Goal: Transaction & Acquisition: Purchase product/service

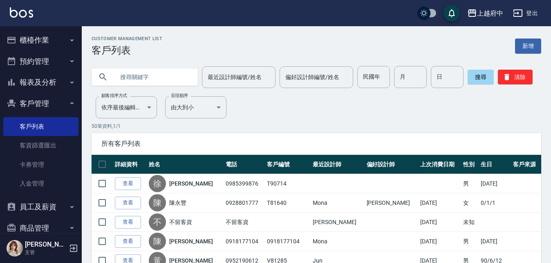
click at [168, 78] on input "text" at bounding box center [152, 77] width 77 height 22
type input "0932648389"
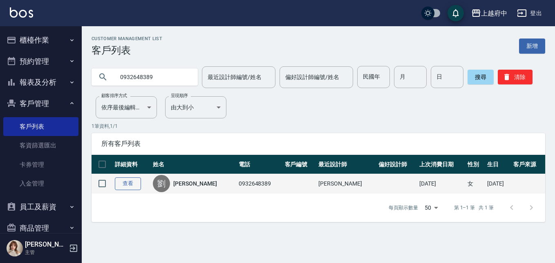
click at [126, 183] on link "查看" at bounding box center [128, 183] width 26 height 13
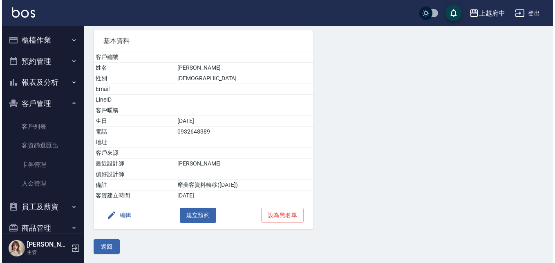
scroll to position [60, 0]
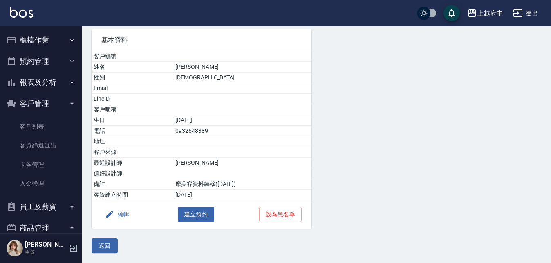
click at [118, 212] on button "編輯" at bounding box center [116, 213] width 31 height 15
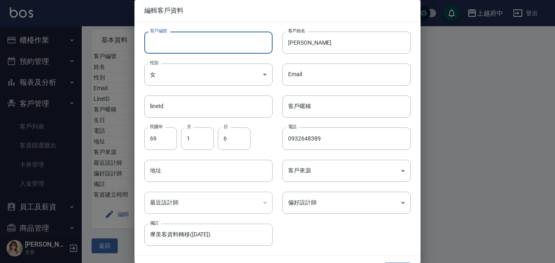
click at [199, 47] on input "客戶編號" at bounding box center [208, 42] width 128 height 22
type input "ㄒ"
type input "V86958"
click at [313, 104] on input "客戶暱稱" at bounding box center [347, 106] width 128 height 22
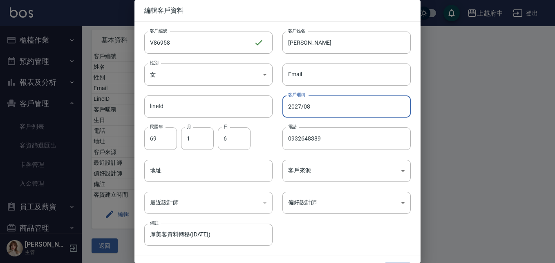
type input "2027/08"
click at [326, 229] on div "客戶編號 V86958 ​ 客戶編號 客戶姓名 劉彥伶 客戶姓名 性別 女 FEMALE 性別 Email Email lineId lineId 客戶暱稱 …" at bounding box center [273, 134] width 276 height 224
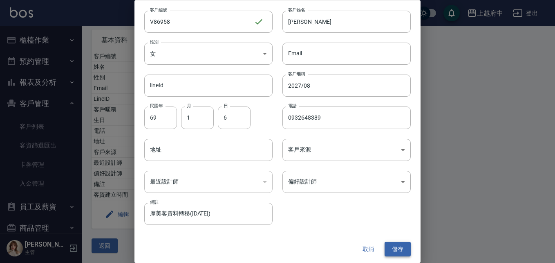
click at [399, 246] on button "儲存" at bounding box center [398, 248] width 26 height 15
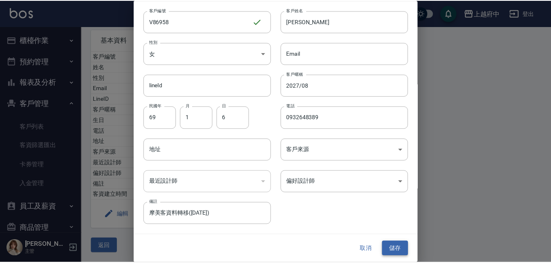
scroll to position [0, 0]
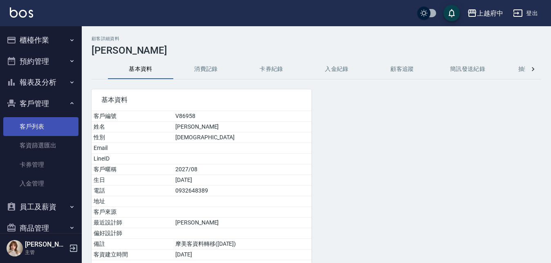
click at [34, 122] on link "客戶列表" at bounding box center [40, 126] width 75 height 19
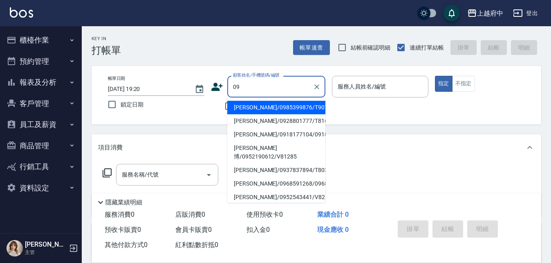
type input "0"
click at [217, 110] on div "不留客資" at bounding box center [268, 105] width 114 height 17
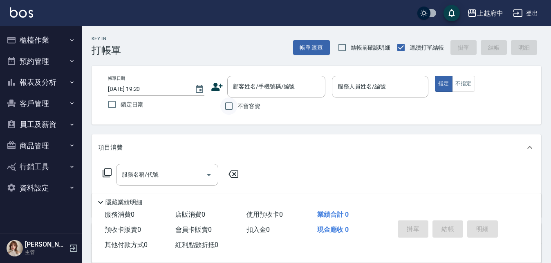
click at [228, 104] on input "不留客資" at bounding box center [228, 105] width 17 height 17
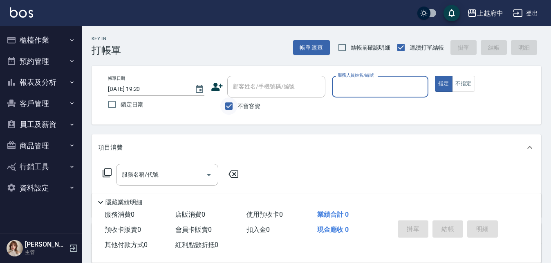
click at [228, 104] on input "不留客資" at bounding box center [228, 105] width 17 height 17
checkbox input "false"
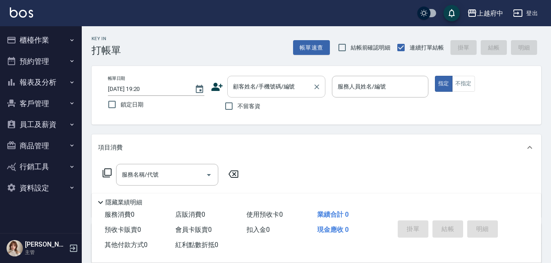
click at [267, 88] on input "顧客姓名/手機號碼/編號" at bounding box center [270, 86] width 79 height 14
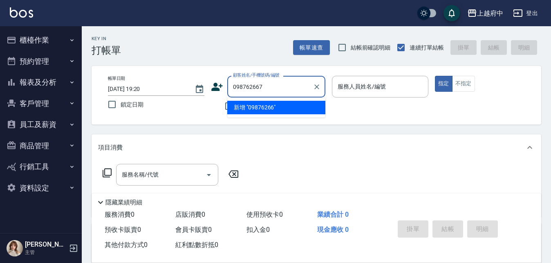
type input "0987626677"
click at [316, 86] on icon "Clear" at bounding box center [317, 87] width 8 height 8
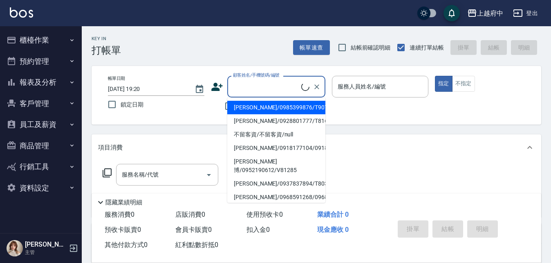
click at [188, 114] on div "帳單日期 2025/08/11 19:20 鎖定日期 顧客姓名/手機號碼/編號 顧客姓名/手機號碼/編號 不留客資 服務人員姓名/編號 服務人員姓名/編號 指…" at bounding box center [316, 95] width 430 height 39
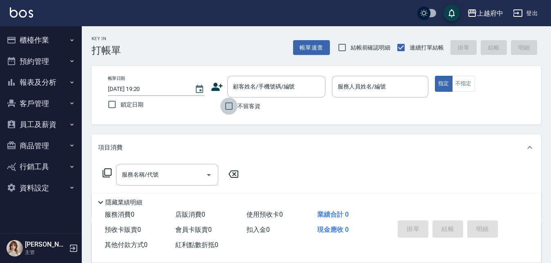
click at [231, 106] on input "不留客資" at bounding box center [228, 105] width 17 height 17
checkbox input "true"
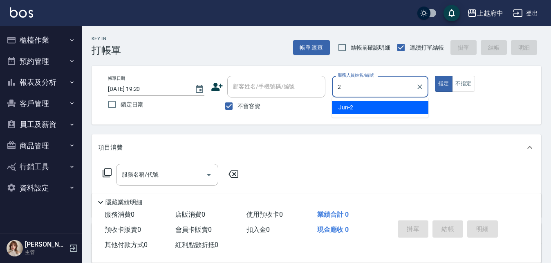
type input "Jun-2"
type button "true"
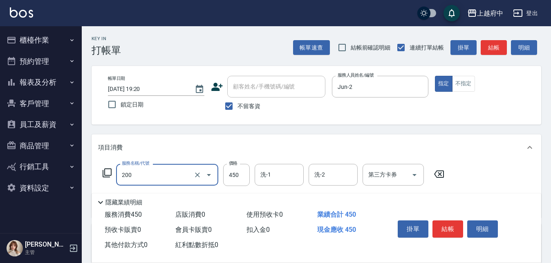
type input "有機洗髮(200)"
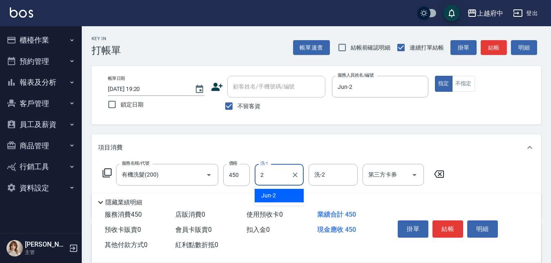
type input "Jun-2"
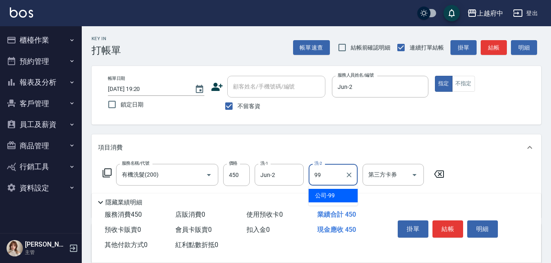
type input "公司-99"
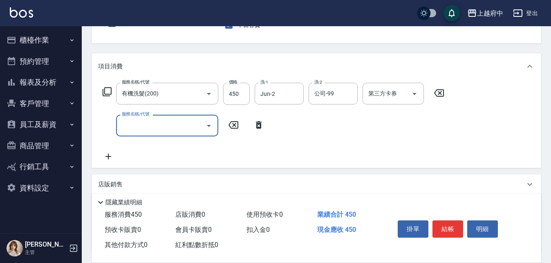
scroll to position [82, 0]
type input "4"
type input "剪髮(340)"
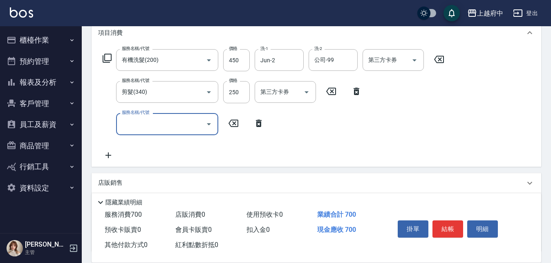
scroll to position [164, 0]
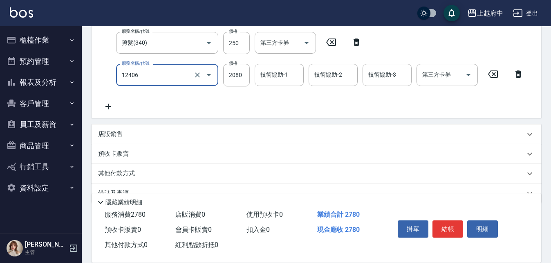
type input "染髮XL(12406)"
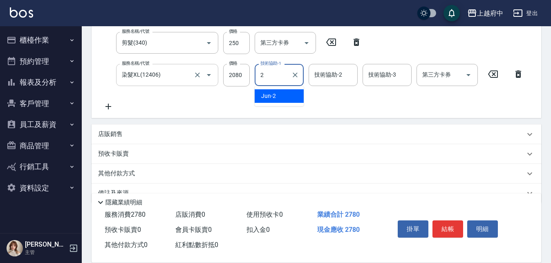
type input "Jun-2"
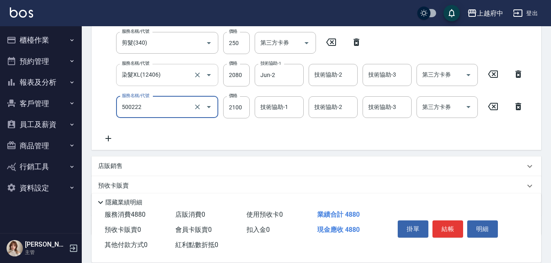
type input "漂髮 長(500222)"
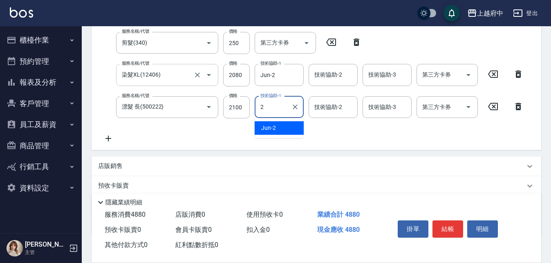
type input "Jun-2"
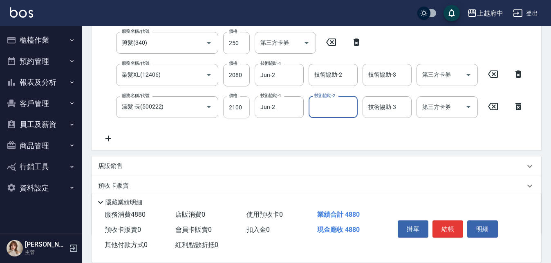
scroll to position [123, 0]
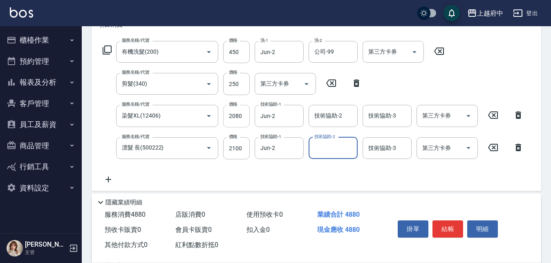
click at [240, 111] on input "2080" at bounding box center [236, 116] width 27 height 22
type input "1400"
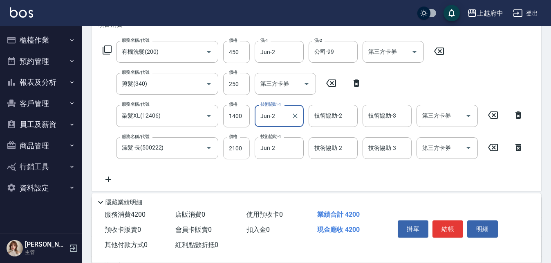
click at [235, 141] on input "2100" at bounding box center [236, 148] width 27 height 22
type input "1400"
click at [106, 180] on icon at bounding box center [108, 179] width 20 height 10
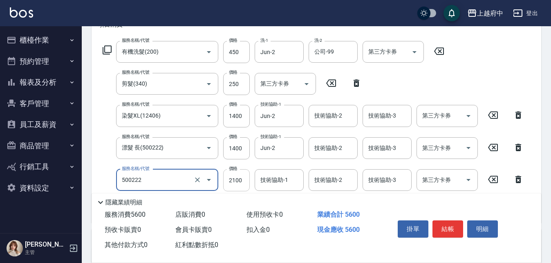
type input "漂髮 長(500222)"
type input "2000"
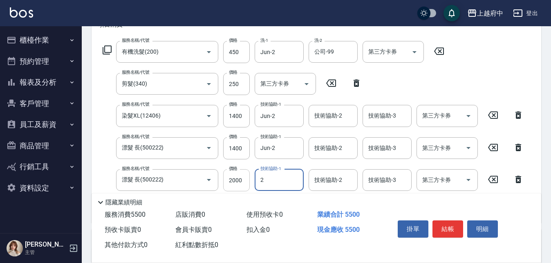
type input "Jun-2"
click at [109, 156] on div "服務名稱/代號 漂髮 長(500222) 服務名稱/代號 價格 1400 價格 技術協助-1 Jun-2 技術協助-1 技術協助-2 技術協助-2 技術協助-…" at bounding box center [313, 148] width 431 height 22
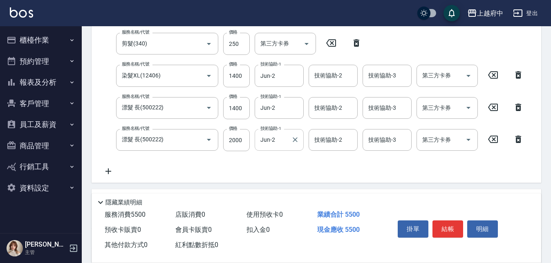
scroll to position [164, 0]
click at [446, 226] on button "結帳" at bounding box center [448, 228] width 31 height 17
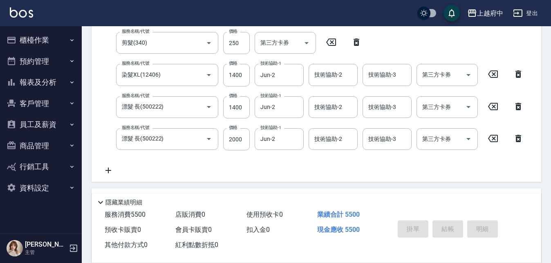
type input "2025/08/11 19:23"
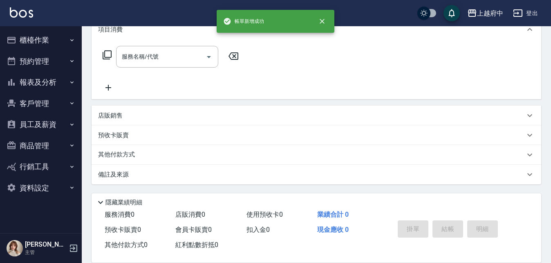
scroll to position [0, 0]
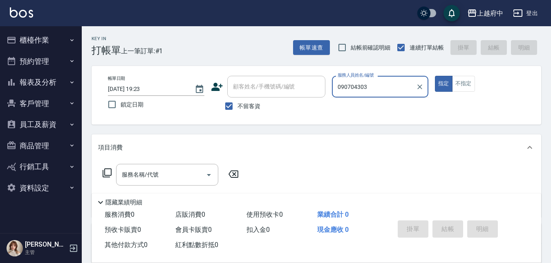
type input "0907043030"
click at [307, 92] on div "帳單日期 2025/08/11 19:23 鎖定日期 顧客姓名/手機號碼/編號 顧客姓名/手機號碼/編號 不留客資 服務人員姓名/編號 0907043030 …" at bounding box center [316, 95] width 430 height 39
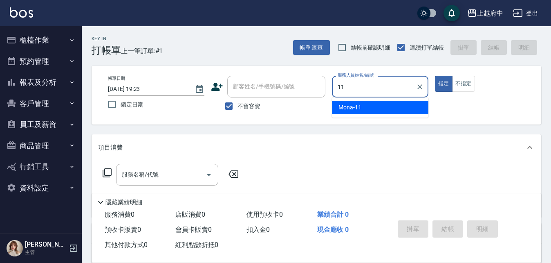
type input "Mona-11"
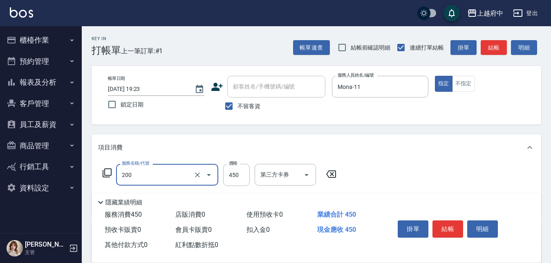
type input "有機洗髮(200)"
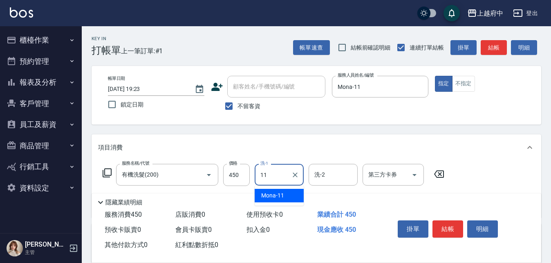
type input "Mona-11"
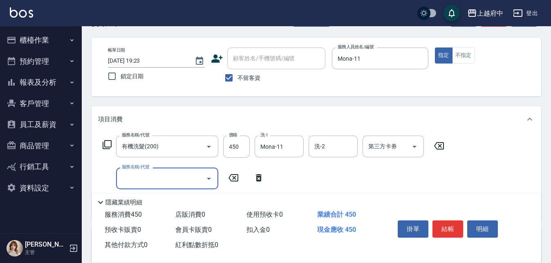
scroll to position [82, 0]
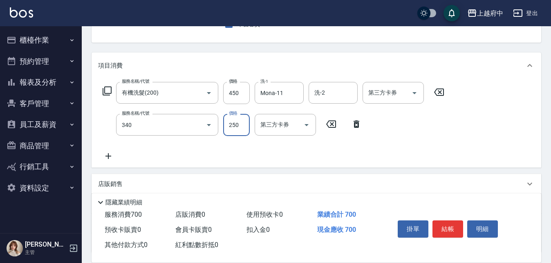
type input "剪髮(340)"
click at [353, 158] on div "服務名稱/代號 有機洗髮(200) 服務名稱/代號 價格 450 價格 洗-1 Mona-11 洗-1 洗-2 洗-2 第三方卡券 第三方卡券 服務名稱/代號…" at bounding box center [273, 121] width 351 height 79
click at [444, 222] on button "結帳" at bounding box center [448, 228] width 31 height 17
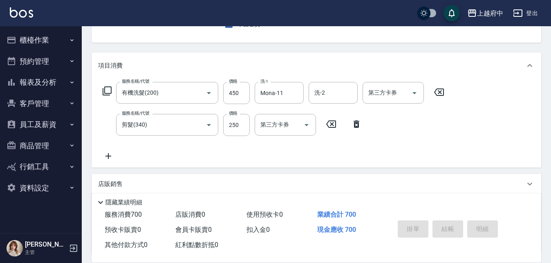
type input "2025/08/11 19:24"
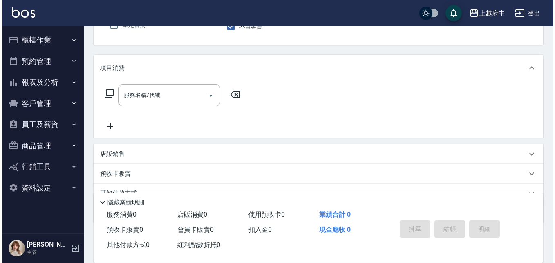
scroll to position [0, 0]
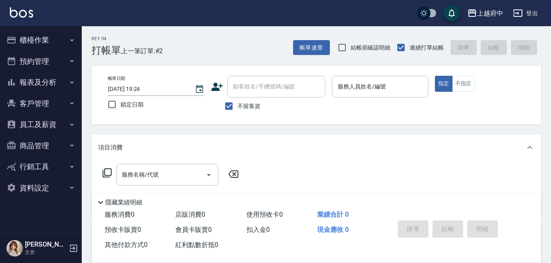
click at [214, 85] on icon at bounding box center [216, 87] width 11 height 8
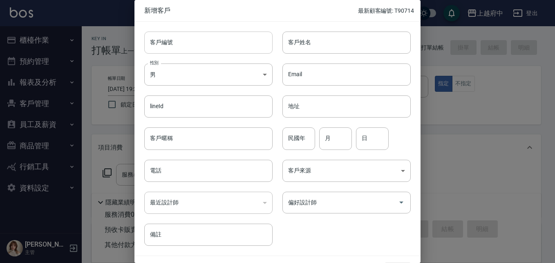
click at [179, 40] on input "客戶編號" at bounding box center [208, 42] width 128 height 22
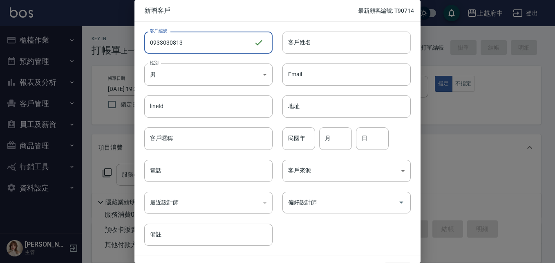
type input "0933030813"
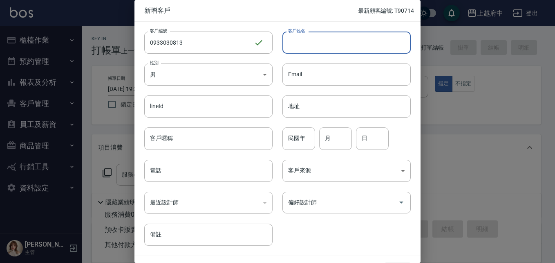
click at [320, 46] on input "客戶姓名" at bounding box center [347, 42] width 128 height 22
type input "雷凱晴"
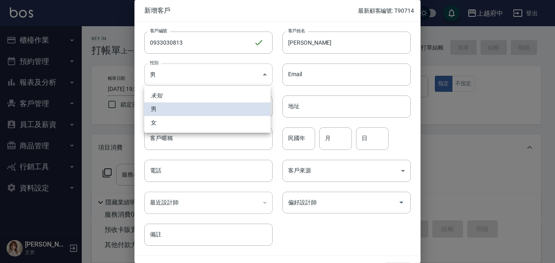
click at [251, 67] on body "上越府中 登出 櫃檯作業 打帳單 帳單列表 掛單列表 營業儀表板 現金收支登錄 材料自購登錄 每日結帳 排班表 現場電腦打卡 預約管理 預約管理 單日預約紀錄…" at bounding box center [277, 190] width 555 height 380
click at [167, 125] on li "女" at bounding box center [207, 122] width 126 height 13
type input "FEMALE"
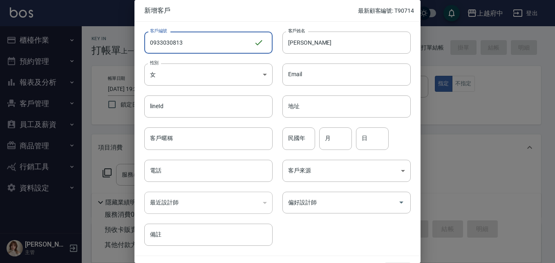
drag, startPoint x: 189, startPoint y: 46, endPoint x: 108, endPoint y: 45, distance: 81.4
click at [108, 45] on div "新增客戶 最新顧客編號: T90714 客戶編號 0933030813 ​ 客戶編號 客戶姓名 雷凱晴 客戶姓名 性別 女 FEMALE 性別 Email E…" at bounding box center [277, 131] width 555 height 263
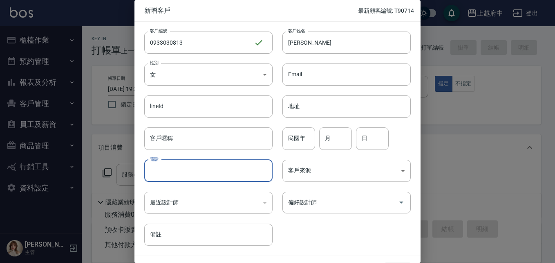
click at [173, 167] on input "電話" at bounding box center [208, 170] width 128 height 22
paste input "0933030813"
type input "0933030813"
click at [301, 139] on input "民國年" at bounding box center [299, 138] width 33 height 22
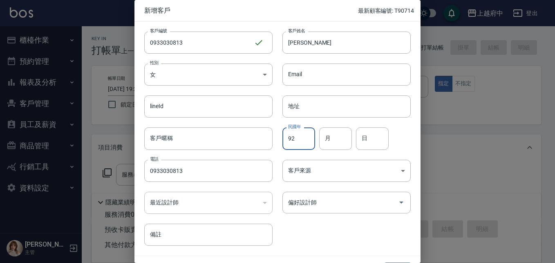
type input "92"
type input "8"
type input "13"
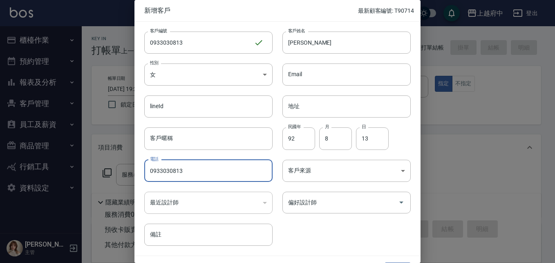
click at [317, 231] on div "客戶編號 0933030813 ​ 客戶編號 客戶姓名 雷凱晴 客戶姓名 性別 女 FEMALE 性別 Email Email lineId lineId 地…" at bounding box center [273, 134] width 276 height 224
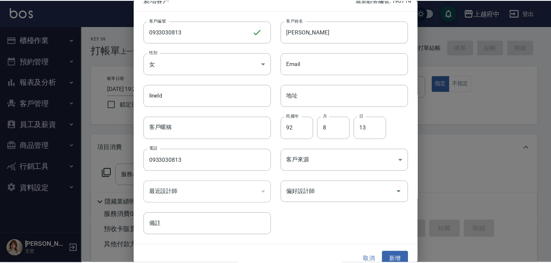
scroll to position [21, 0]
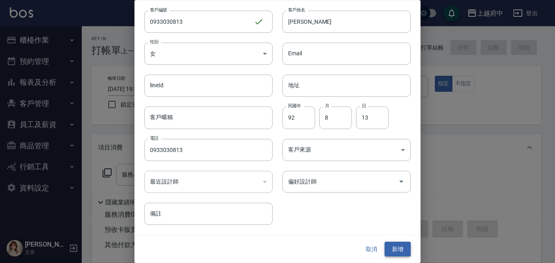
click at [393, 242] on button "新增" at bounding box center [398, 248] width 26 height 15
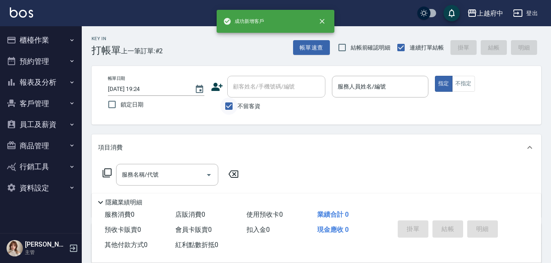
click at [231, 105] on input "不留客資" at bounding box center [228, 105] width 17 height 17
checkbox input "false"
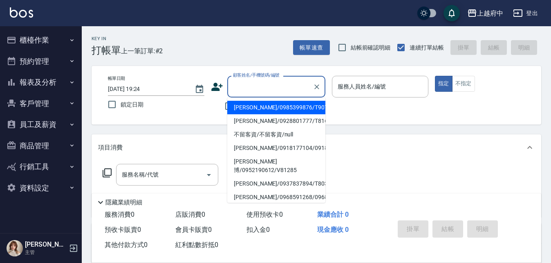
click at [245, 90] on input "顧客姓名/手機號碼/編號" at bounding box center [270, 86] width 79 height 14
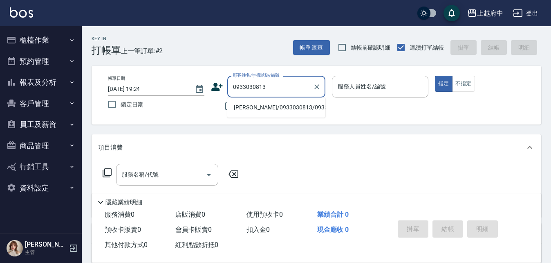
click at [246, 110] on li "雷凱晴/0933030813/0933030813" at bounding box center [276, 107] width 98 height 13
type input "雷凱晴/0933030813/0933030813"
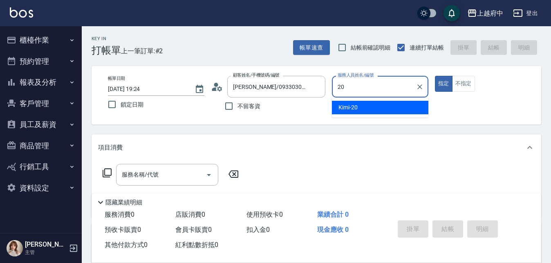
type input "Kimi-20"
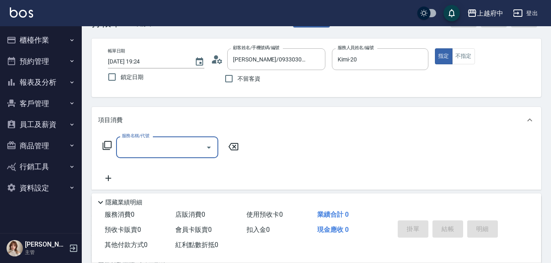
scroll to position [41, 0]
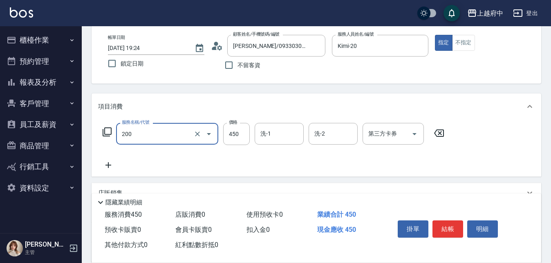
type input "有機洗髮(200)"
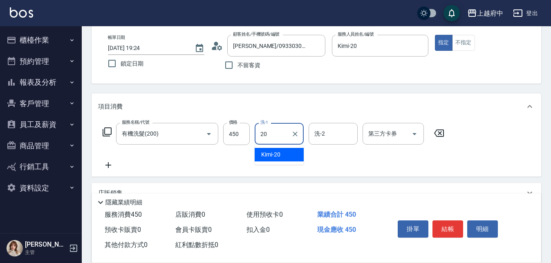
type input "Kimi-20"
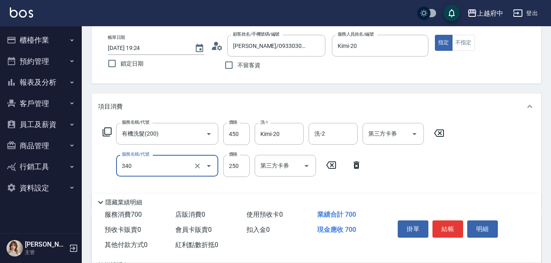
type input "剪髮(340)"
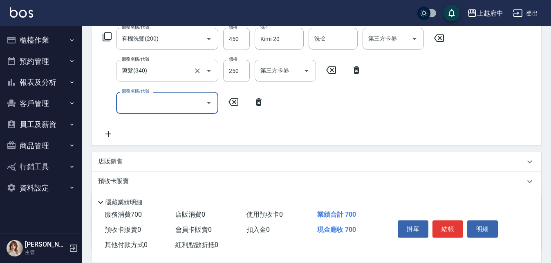
scroll to position [123, 0]
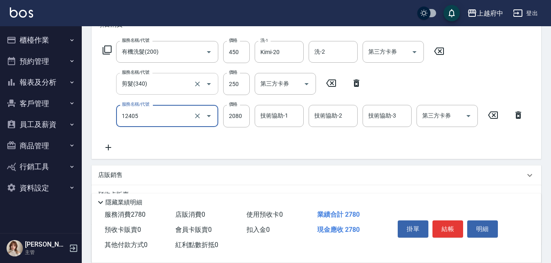
type input "染髮L(12405)"
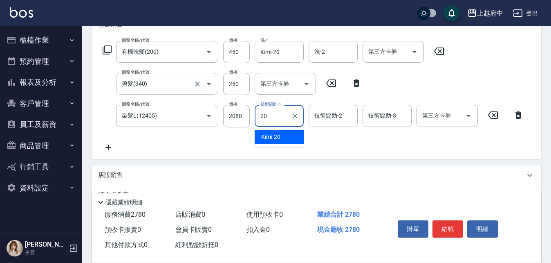
type input "Kimi-20"
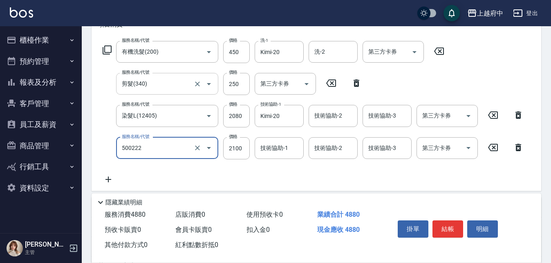
type input "漂髮 長(500222)"
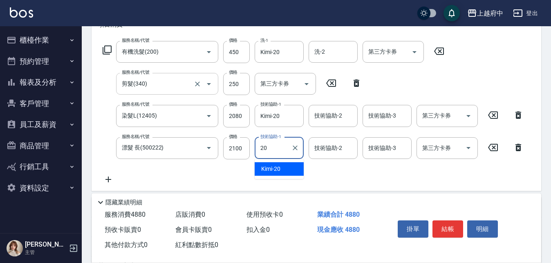
type input "Kimi-20"
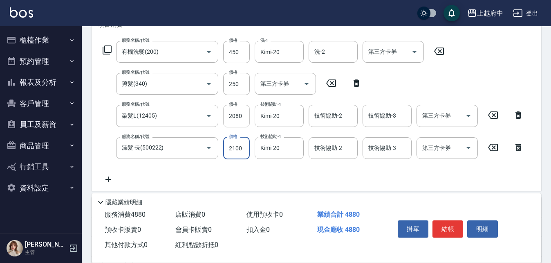
click at [233, 120] on input "2080" at bounding box center [236, 116] width 27 height 22
type input "1900"
click at [235, 120] on input "2080" at bounding box center [236, 116] width 27 height 22
type input "1900"
click at [107, 177] on icon at bounding box center [108, 179] width 20 height 10
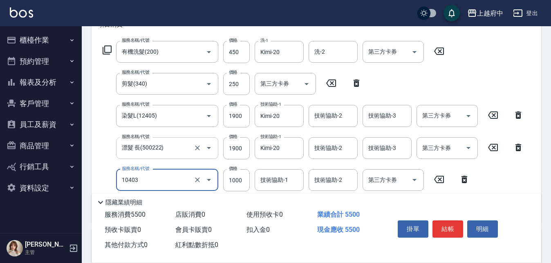
type input "晶漾深層護髮(10403)"
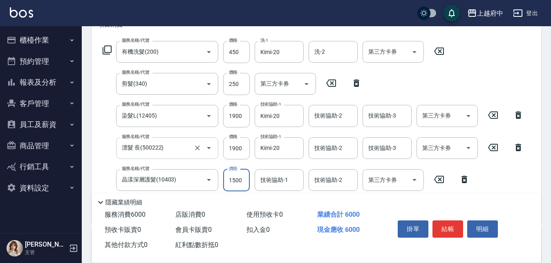
type input "1500"
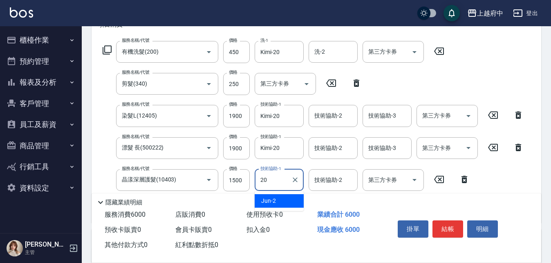
type input "Kimi-20"
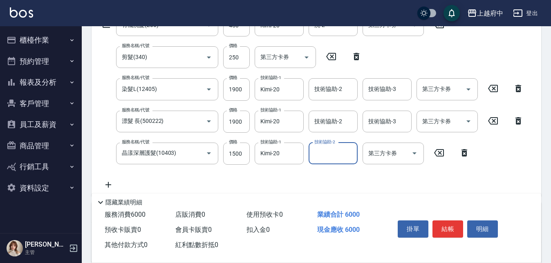
scroll to position [164, 0]
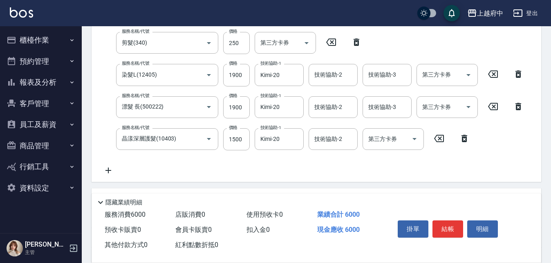
click at [323, 162] on div "服務名稱/代號 有機洗髮(200) 服務名稱/代號 價格 450 價格 洗-1 Kimi-20 洗-1 洗-2 洗-2 第三方卡券 第三方卡券 服務名稱/代號…" at bounding box center [313, 87] width 431 height 175
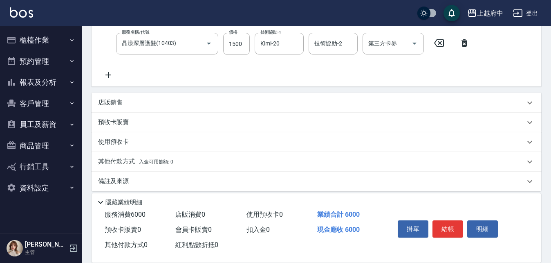
scroll to position [266, 0]
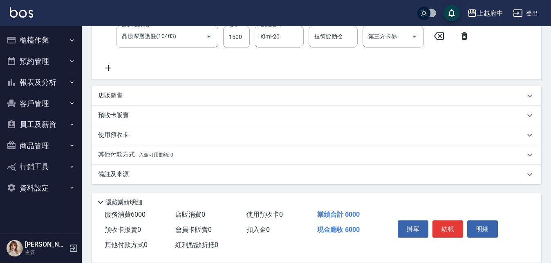
click at [109, 153] on p "其他付款方式 入金可用餘額: 0" at bounding box center [135, 154] width 75 height 9
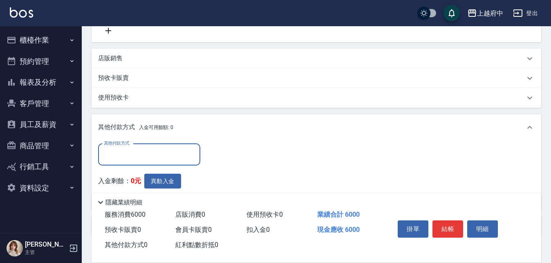
scroll to position [348, 0]
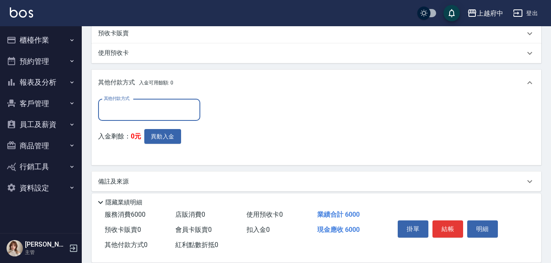
click at [128, 113] on input "其他付款方式" at bounding box center [149, 110] width 95 height 14
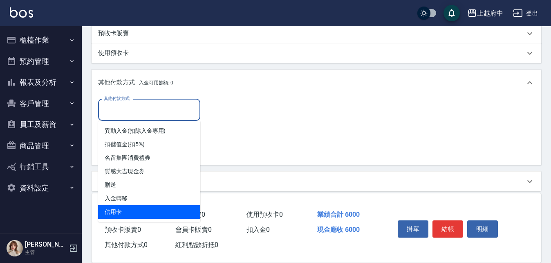
click at [116, 211] on span "信用卡" at bounding box center [149, 211] width 102 height 13
type input "信用卡"
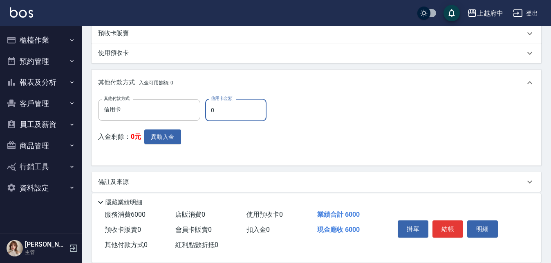
drag, startPoint x: 218, startPoint y: 110, endPoint x: 207, endPoint y: 106, distance: 11.9
click at [207, 106] on input "0" at bounding box center [235, 110] width 61 height 22
type input "6000"
click at [233, 141] on div "入金剩餘： 0元 異動入金" at bounding box center [184, 144] width 173 height 30
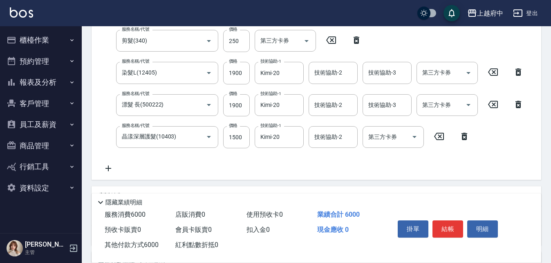
scroll to position [184, 0]
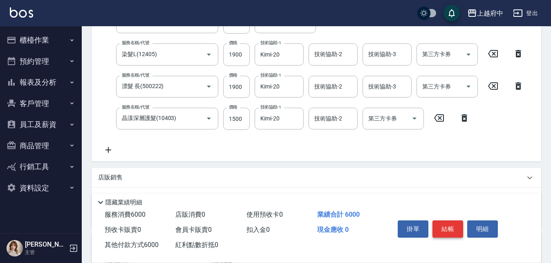
click at [448, 220] on button "結帳" at bounding box center [448, 228] width 31 height 17
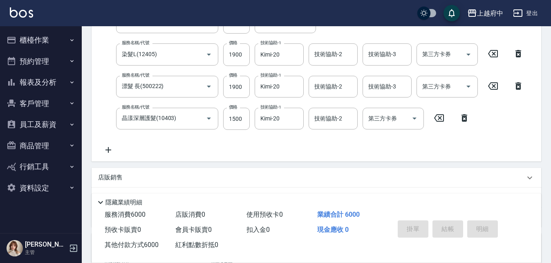
type input "2025/08/11 19:26"
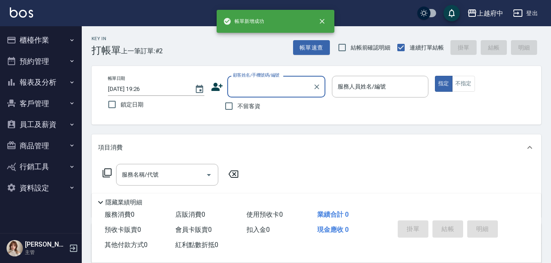
scroll to position [0, 0]
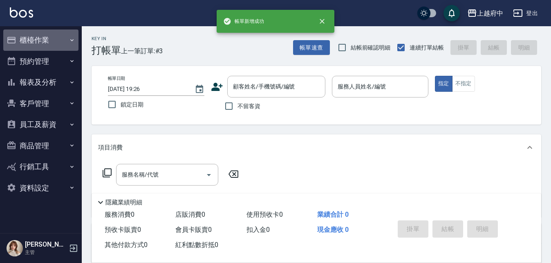
click at [44, 39] on button "櫃檯作業" at bounding box center [40, 39] width 75 height 21
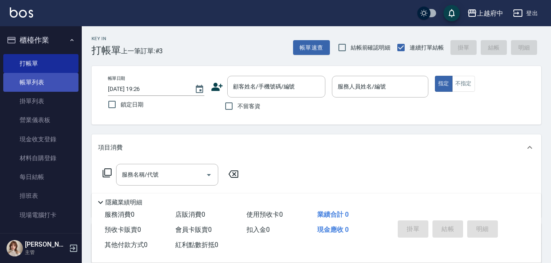
click at [30, 84] on link "帳單列表" at bounding box center [40, 82] width 75 height 19
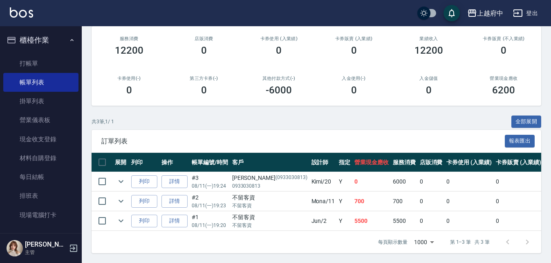
scroll to position [106, 0]
click at [121, 215] on icon "expand row" at bounding box center [121, 220] width 10 height 10
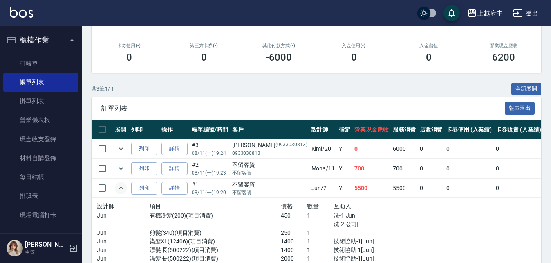
scroll to position [147, 0]
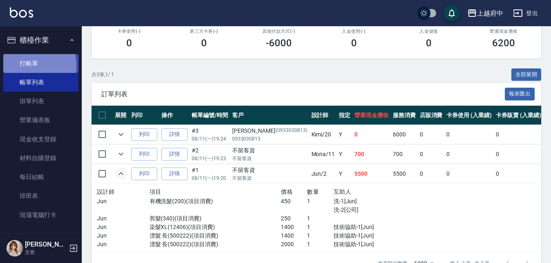
click at [27, 65] on link "打帳單" at bounding box center [40, 63] width 75 height 19
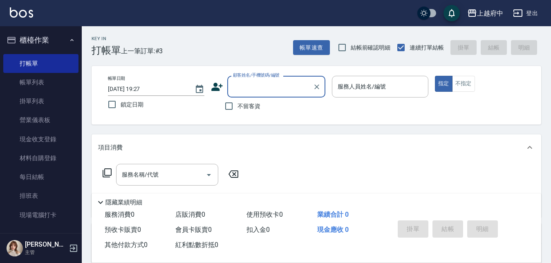
type input "ㄔ"
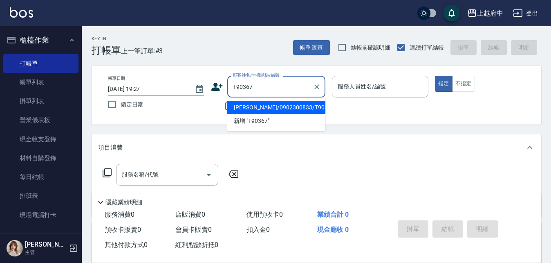
click at [275, 103] on li "朱蘅繹/0902300833/T90367" at bounding box center [276, 107] width 98 height 13
type input "朱蘅繹/0902300833/T90367"
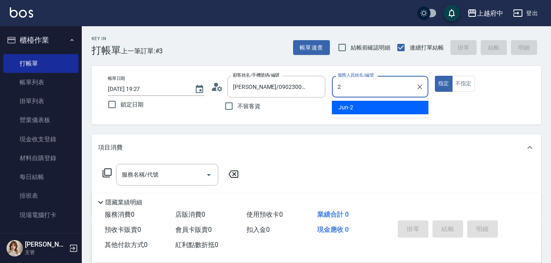
type input "Jun-2"
type button "true"
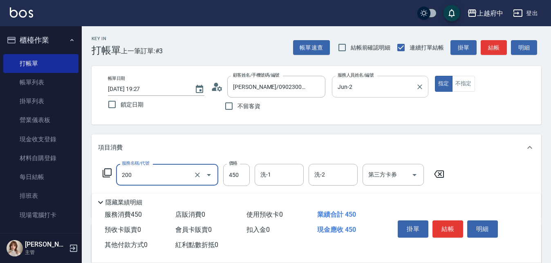
type input "有機洗髮(200)"
type input "400"
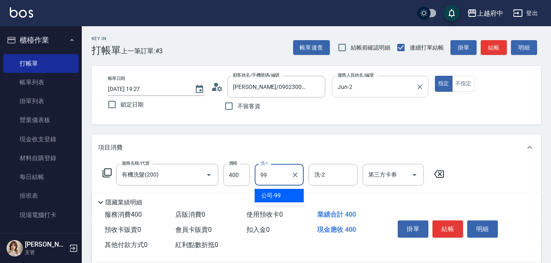
type input "公司-99"
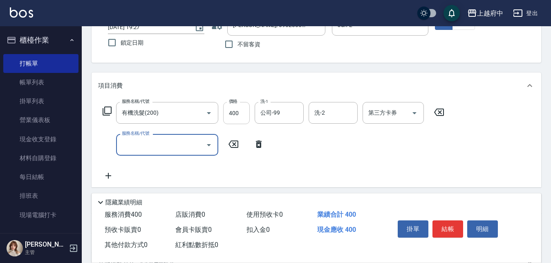
scroll to position [82, 0]
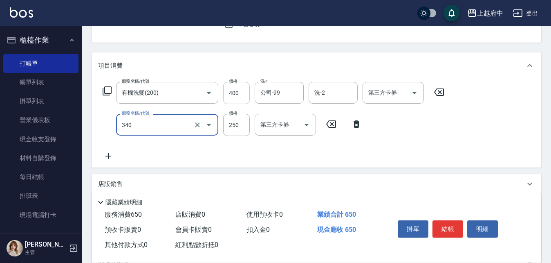
type input "剪髮(340)"
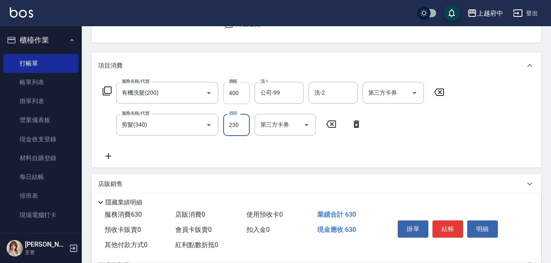
type input "230"
click at [321, 155] on div "服務名稱/代號 有機洗髮(200) 服務名稱/代號 價格 400 價格 洗-1 公司-99 洗-1 洗-2 洗-2 第三方卡券 第三方卡券 服務名稱/代號 剪…" at bounding box center [273, 121] width 351 height 79
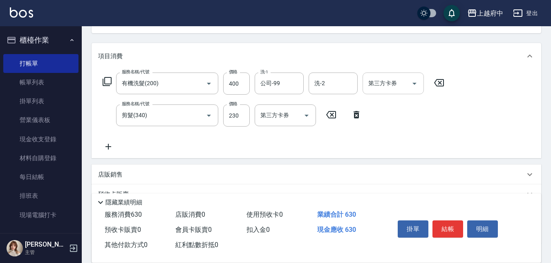
scroll to position [123, 0]
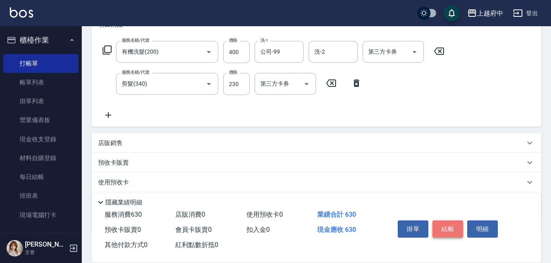
click at [444, 227] on button "結帳" at bounding box center [448, 228] width 31 height 17
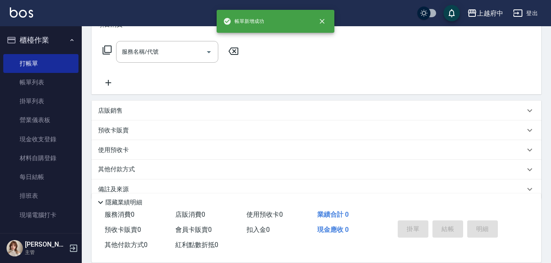
scroll to position [0, 0]
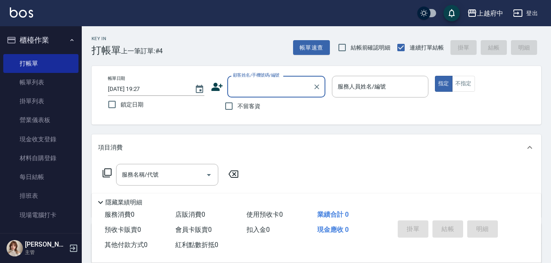
click at [262, 86] on input "顧客姓名/手機號碼/編號" at bounding box center [270, 86] width 79 height 14
click at [258, 106] on li "徐俊偉/0985399876/T90714" at bounding box center [276, 107] width 98 height 13
type input "徐俊偉/0985399876/T90714"
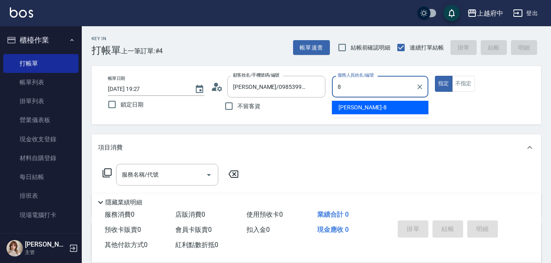
type input "江驊侑-8"
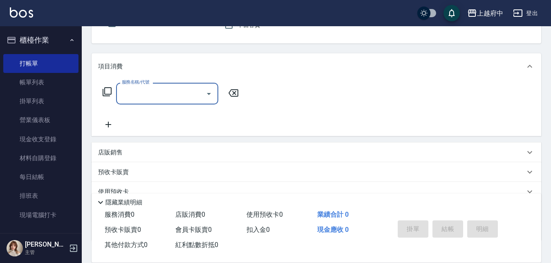
scroll to position [82, 0]
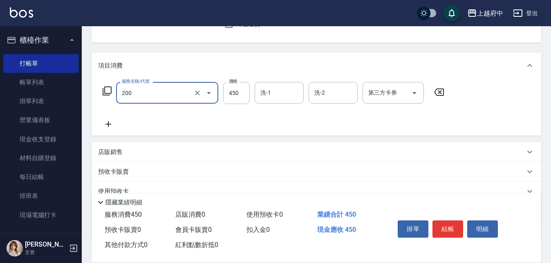
type input "有機洗髮(200)"
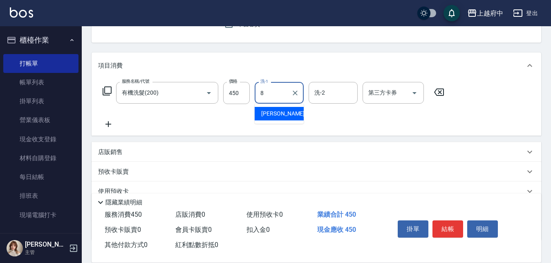
type input "江驊侑-8"
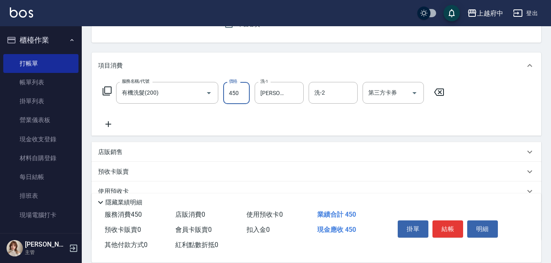
click at [242, 91] on input "450" at bounding box center [236, 93] width 27 height 22
type input "400"
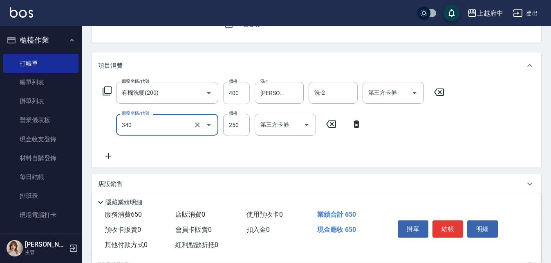
type input "剪髮(340)"
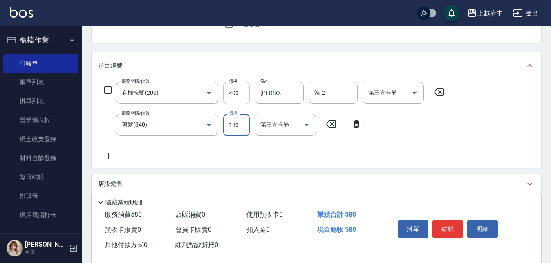
type input "180"
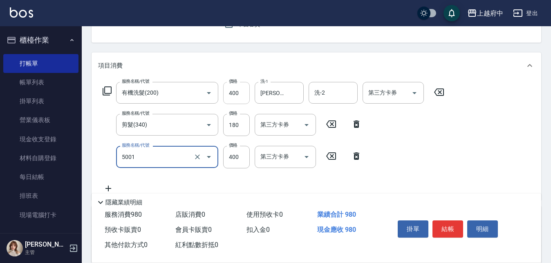
type input "側邊壓貼(5001)"
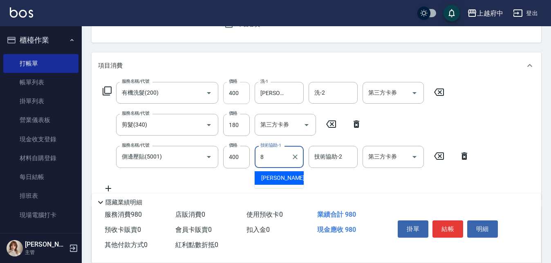
type input "江驊侑-8"
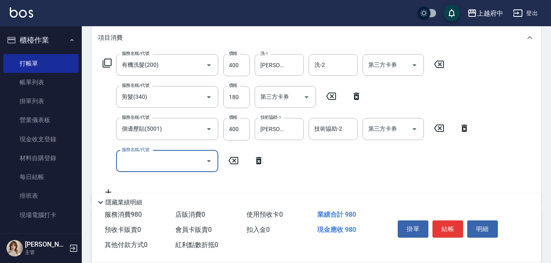
scroll to position [123, 0]
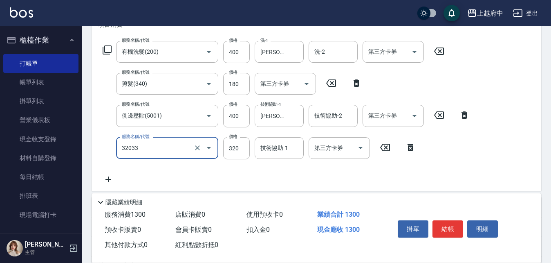
type input "頭皮隔離液(32033)"
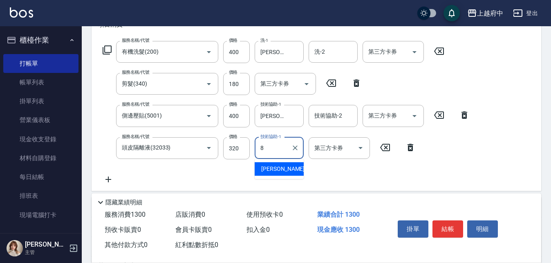
type input "江驊侑-8"
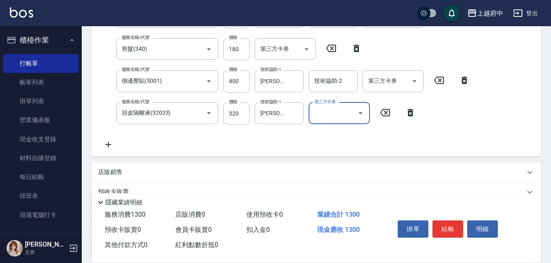
scroll to position [204, 0]
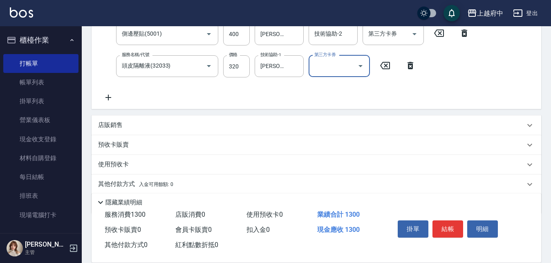
click at [170, 102] on div "服務名稱/代號 有機洗髮(200) 服務名稱/代號 價格 400 價格 洗-1 江驊侑-8 洗-1 洗-2 洗-2 第三方卡券 第三方卡券 服務名稱/代號 剪…" at bounding box center [317, 32] width 450 height 153
click at [115, 127] on p "店販銷售" at bounding box center [110, 125] width 25 height 9
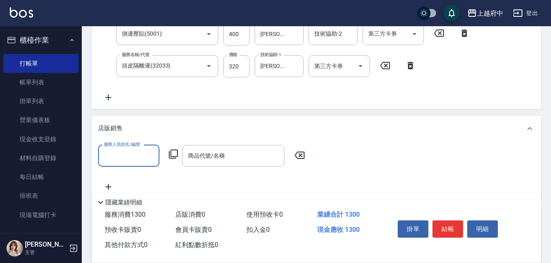
scroll to position [0, 0]
type input "江驊侑-8"
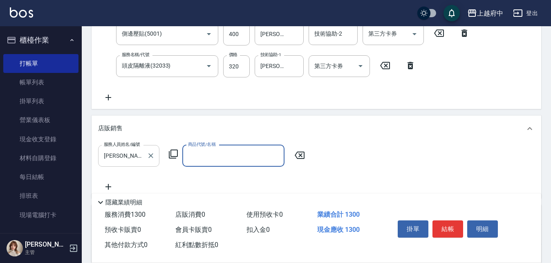
type input "R"
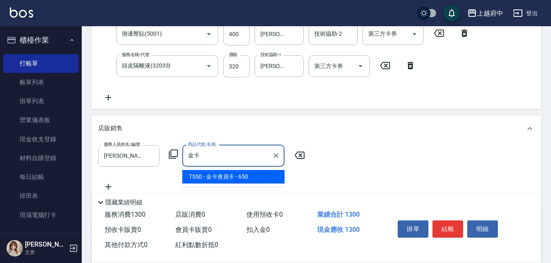
click at [201, 180] on span "T550 - 金卡會員卡 - 650" at bounding box center [233, 176] width 102 height 13
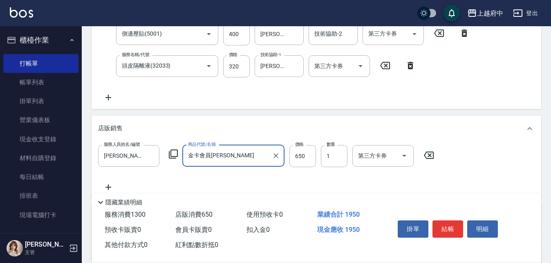
type input "金卡會員卡"
click at [495, 163] on div "服務人員姓名/編號 江驊侑-8 服務人員姓名/編號 商品代號/名稱 金卡會員卡 商品代號/名稱 價格 650 價格 數量 1 數量 第三方卡券 第三方卡券" at bounding box center [316, 168] width 437 height 47
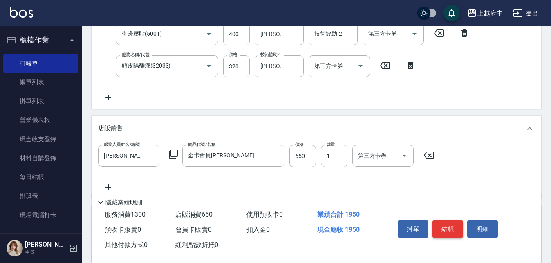
click at [444, 227] on button "結帳" at bounding box center [448, 228] width 31 height 17
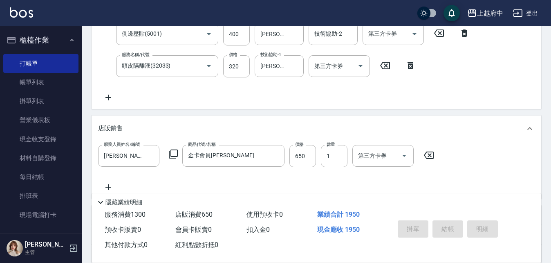
type input "2025/08/11 19:29"
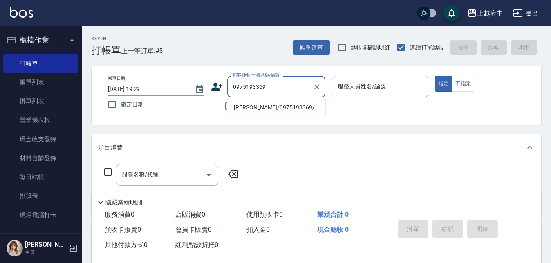
click at [251, 105] on li "賴弘偉/0975193369/" at bounding box center [276, 107] width 98 height 13
type input "賴弘偉/0975193369/"
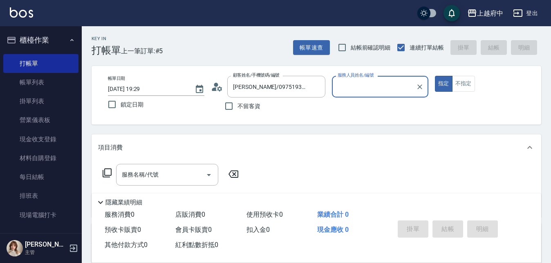
type input "Fanny-7"
click at [435, 76] on button "指定" at bounding box center [444, 84] width 18 height 16
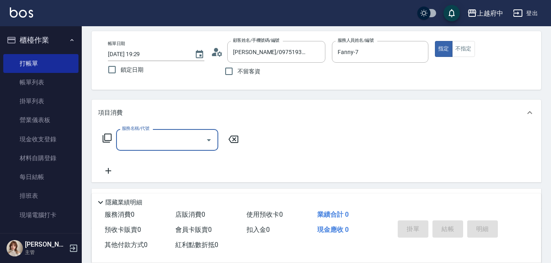
scroll to position [82, 0]
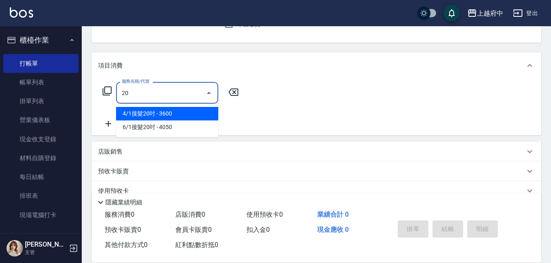
type input "2"
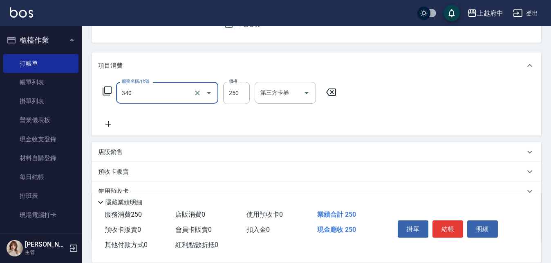
type input "剪髮(340)"
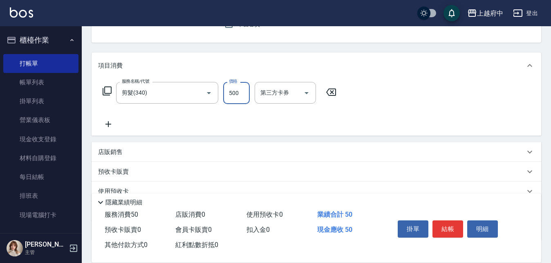
type input "500"
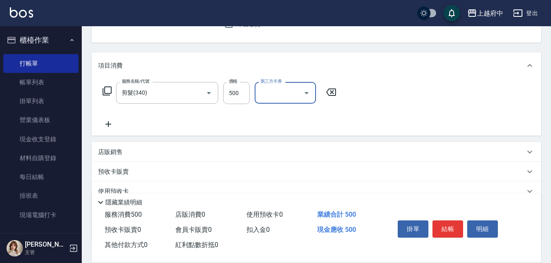
click at [330, 121] on div "服務名稱/代號 剪髮(340) 服務名稱/代號 價格 500 價格 第三方卡券 第三方卡券" at bounding box center [219, 105] width 243 height 47
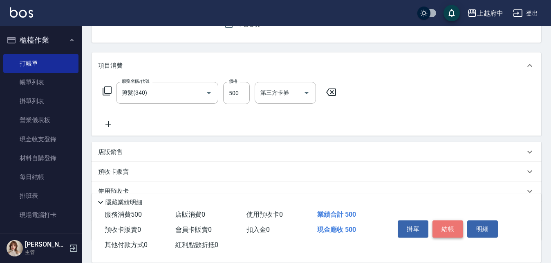
click at [450, 226] on button "結帳" at bounding box center [448, 228] width 31 height 17
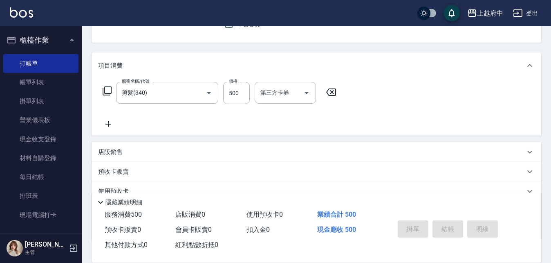
type input "2025/08/11 19:30"
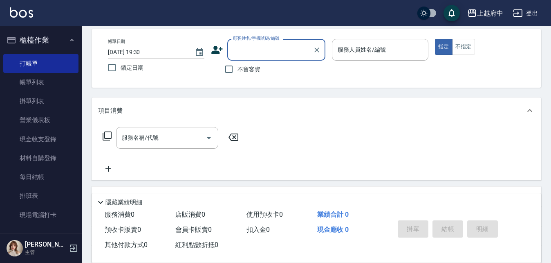
scroll to position [0, 0]
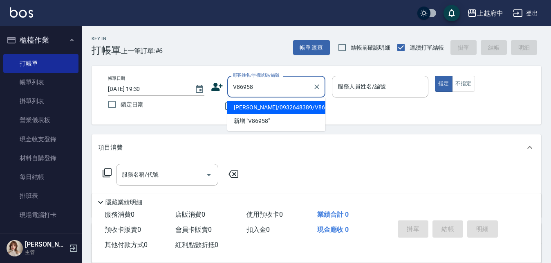
click at [306, 108] on li "劉彥伶/0932648389/V86958" at bounding box center [276, 107] width 98 height 13
type input "劉彥伶/0932648389/V86958"
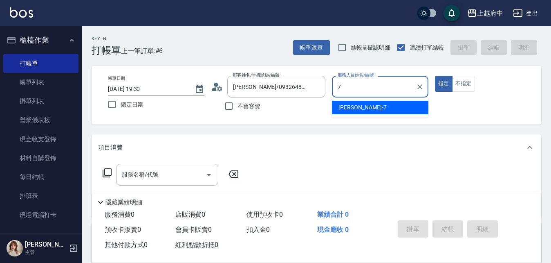
type input "Fanny-7"
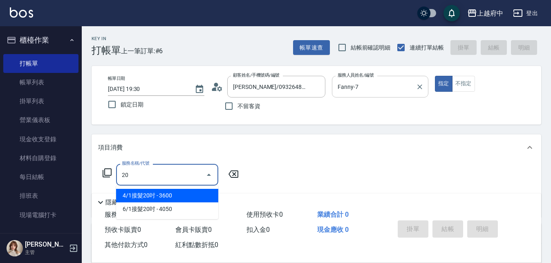
type input "4/1接髮20吋(55555)"
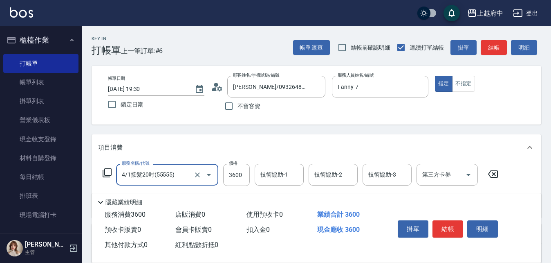
click at [209, 175] on icon "Open" at bounding box center [209, 175] width 4 height 2
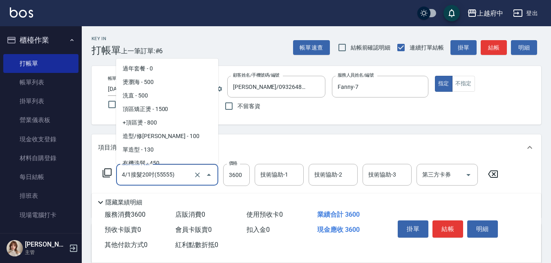
scroll to position [919, 0]
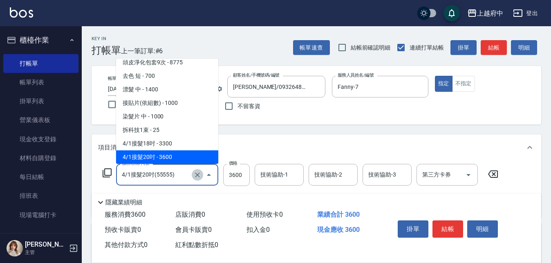
click at [196, 175] on icon "Clear" at bounding box center [197, 174] width 5 height 5
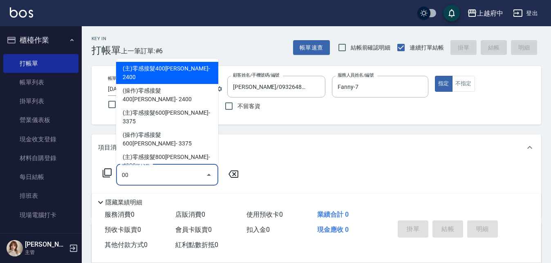
type input "0"
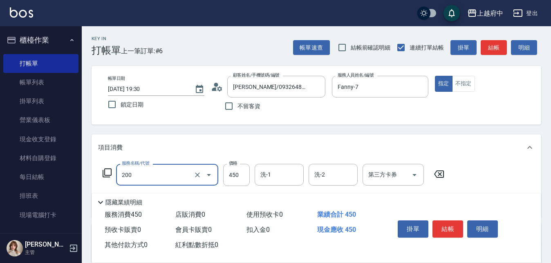
type input "有機洗髮(200)"
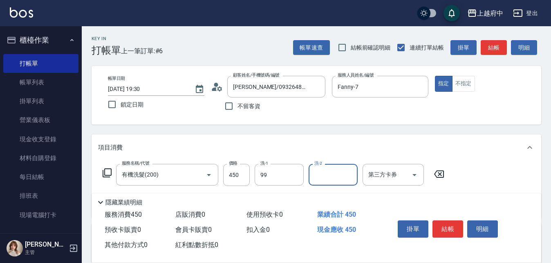
type input "公司-99"
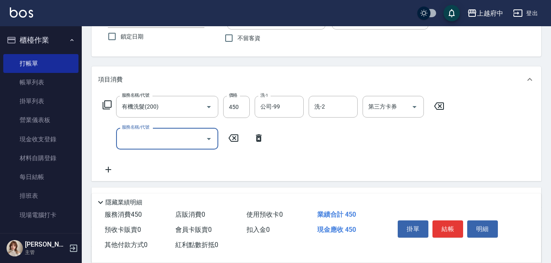
scroll to position [82, 0]
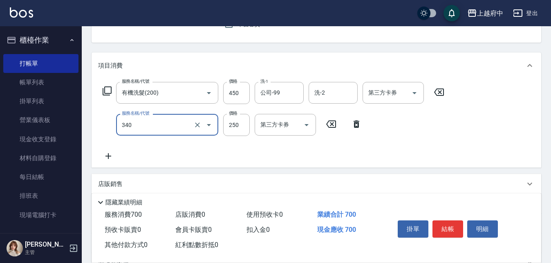
type input "剪髮(340)"
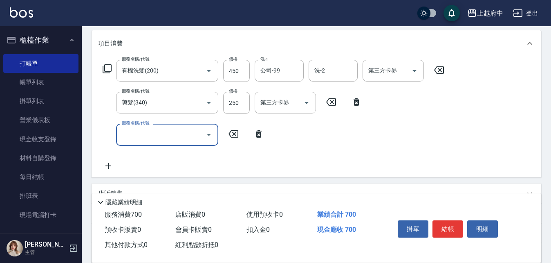
scroll to position [123, 0]
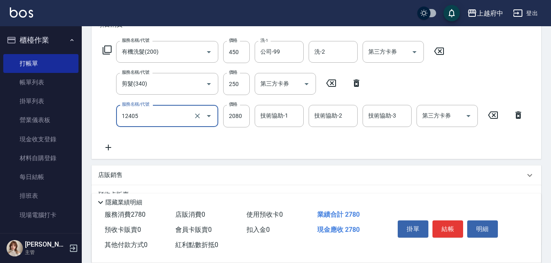
type input "染髮L(12405)"
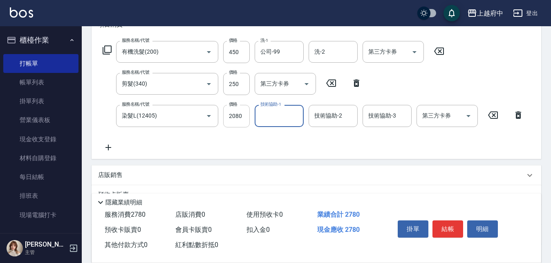
click at [239, 117] on input "2080" at bounding box center [236, 116] width 27 height 22
type input "2055"
type input "Kimi-20"
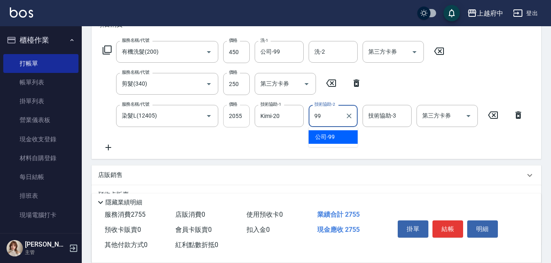
type input "公司-99"
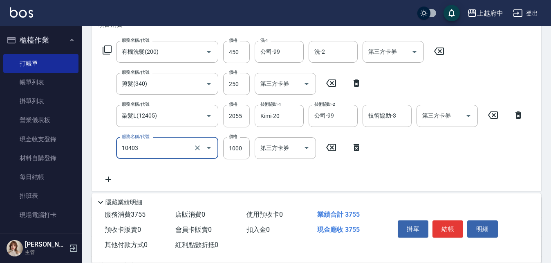
type input "晶漾深層護髮(10403)"
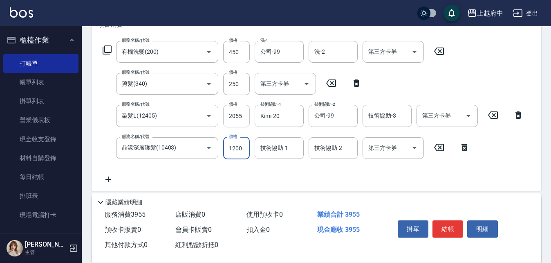
type input "1200"
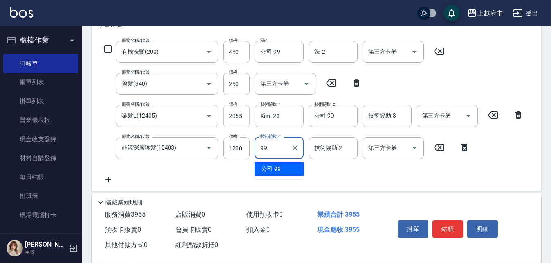
type input "公司-99"
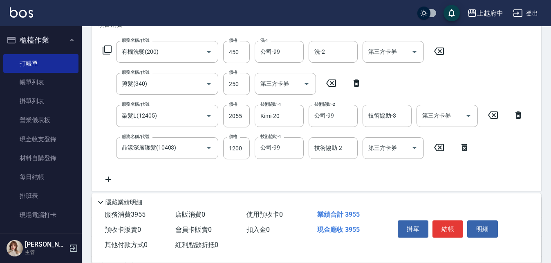
click at [321, 181] on div "服務名稱/代號 有機洗髮(200) 服務名稱/代號 價格 450 價格 洗-1 公司-99 洗-1 洗-2 洗-2 第三方卡券 第三方卡券 服務名稱/代號 剪…" at bounding box center [313, 112] width 431 height 143
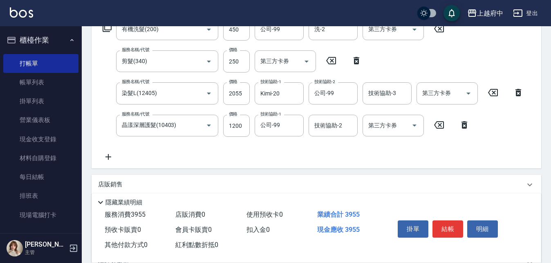
scroll to position [164, 0]
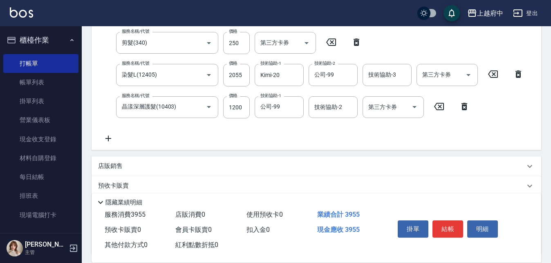
click at [112, 166] on p "店販銷售" at bounding box center [110, 166] width 25 height 9
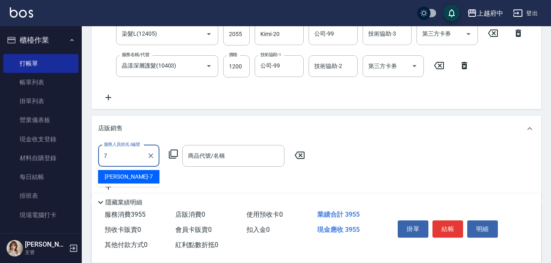
type input "Fanny-7"
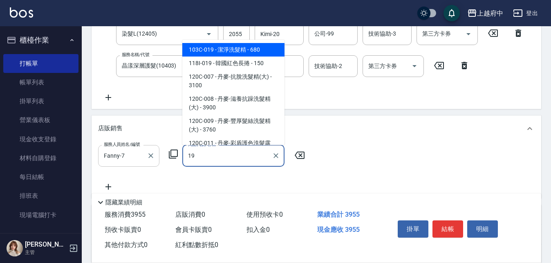
type input "1"
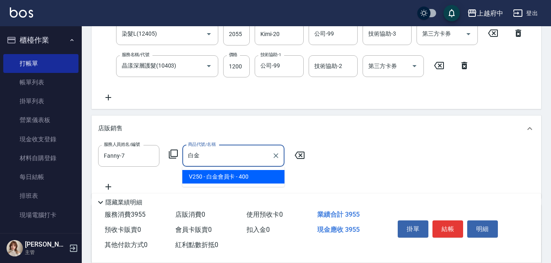
click at [222, 177] on span "V250 - 白金會員卡 - 400" at bounding box center [233, 176] width 102 height 13
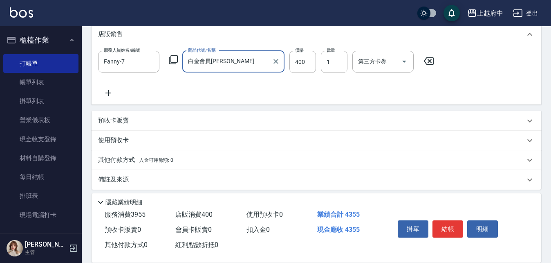
scroll to position [304, 0]
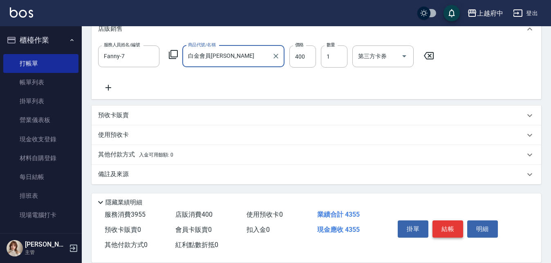
type input "白金會員卡"
click at [446, 227] on button "結帳" at bounding box center [448, 228] width 31 height 17
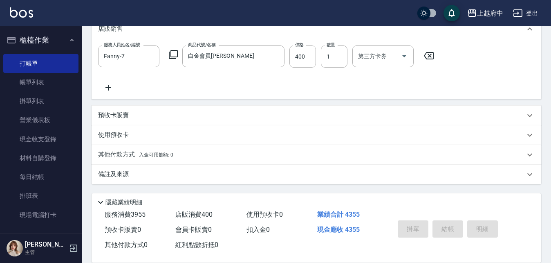
type input "2025/08/11 19:38"
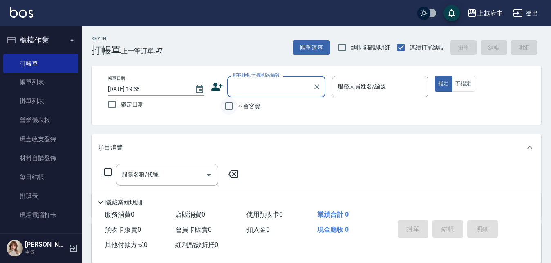
click at [229, 106] on input "不留客資" at bounding box center [228, 105] width 17 height 17
checkbox input "true"
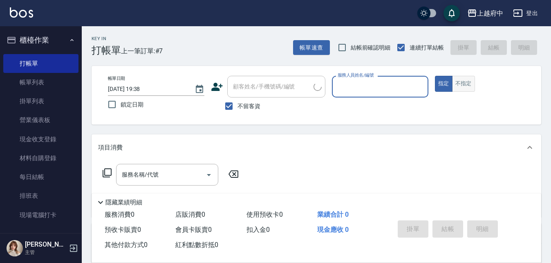
click at [473, 86] on button "不指定" at bounding box center [463, 84] width 23 height 16
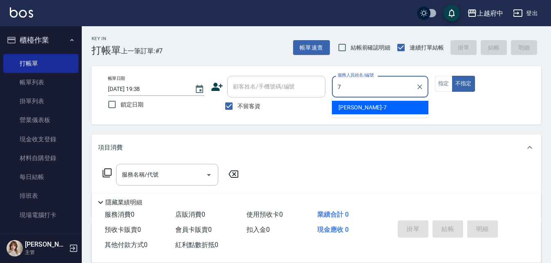
type input "Fanny-7"
type button "false"
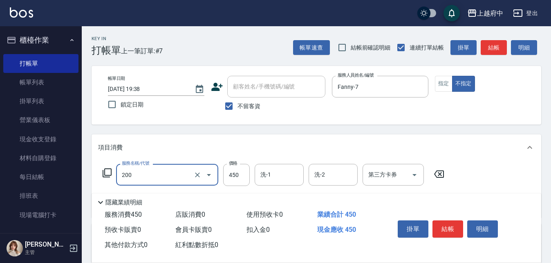
type input "有機洗髮(200)"
type input "400"
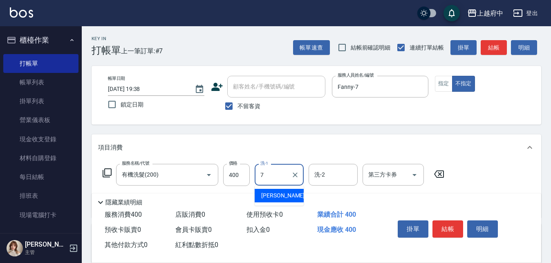
type input "Fanny-7"
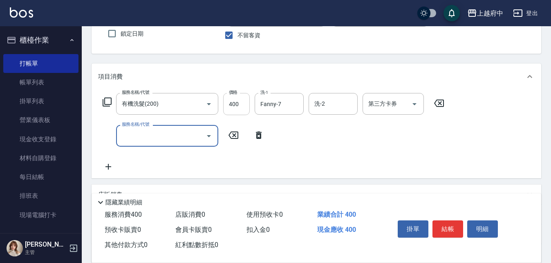
scroll to position [82, 0]
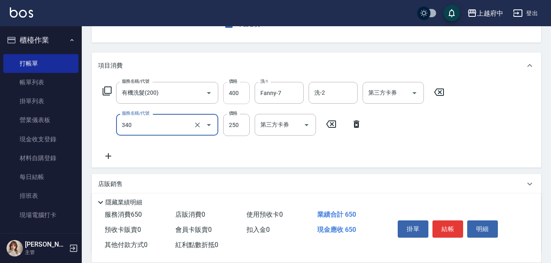
type input "剪髮(340)"
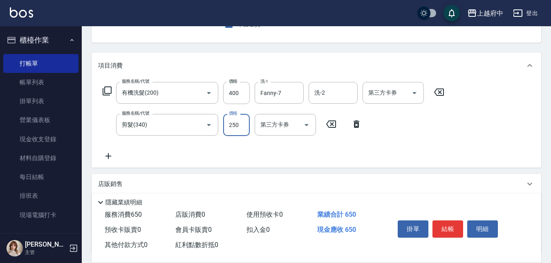
click at [244, 150] on div "服務名稱/代號 有機洗髮(200) 服務名稱/代號 價格 400 價格 洗-1 Fanny-7 洗-1 洗-2 洗-2 第三方卡券 第三方卡券 服務名稱/代號…" at bounding box center [273, 121] width 351 height 79
click at [446, 225] on button "結帳" at bounding box center [448, 228] width 31 height 17
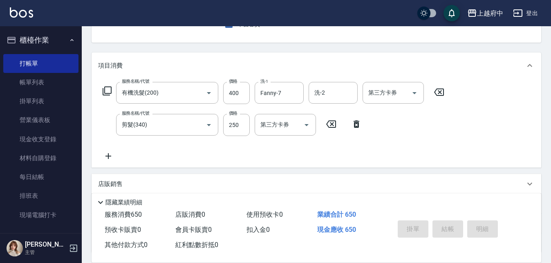
type input "2025/08/11 19:39"
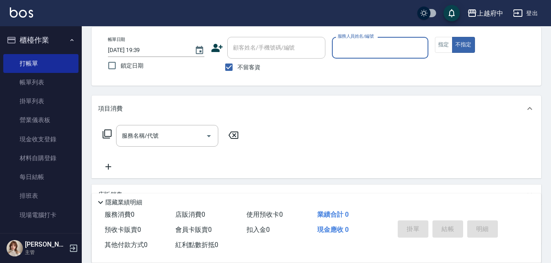
scroll to position [0, 0]
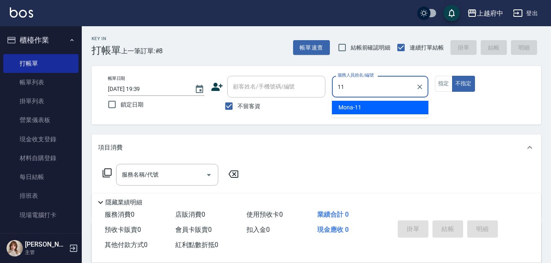
type input "Mona-11"
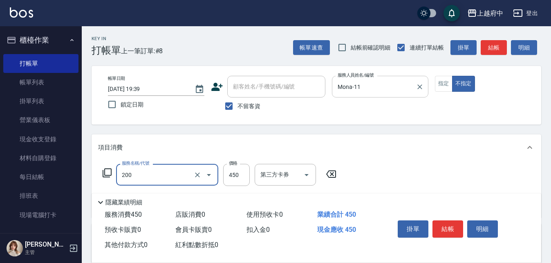
type input "有機洗髮(200)"
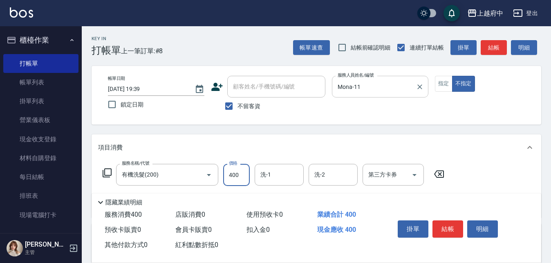
type input "400"
type input "Mona-11"
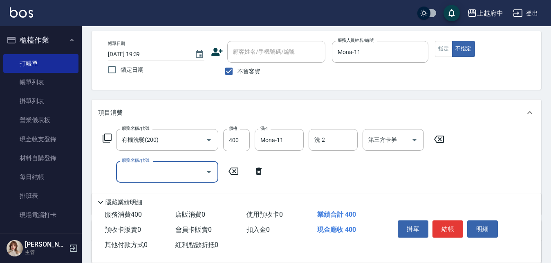
scroll to position [82, 0]
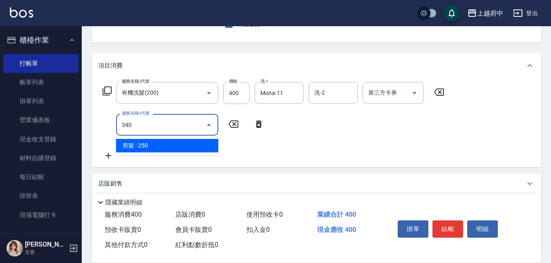
type input "剪髮(340)"
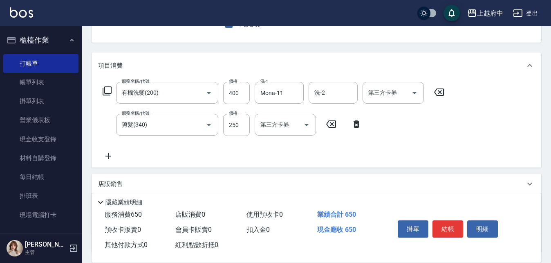
click at [241, 151] on div "服務名稱/代號 有機洗髮(200) 服務名稱/代號 價格 400 價格 洗-1 Mona-11 洗-1 洗-2 洗-2 第三方卡券 第三方卡券 服務名稱/代號…" at bounding box center [273, 121] width 351 height 79
click at [449, 226] on button "結帳" at bounding box center [448, 228] width 31 height 17
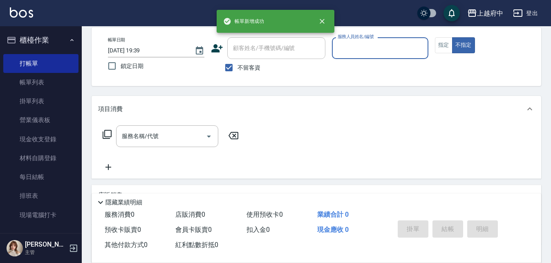
scroll to position [0, 0]
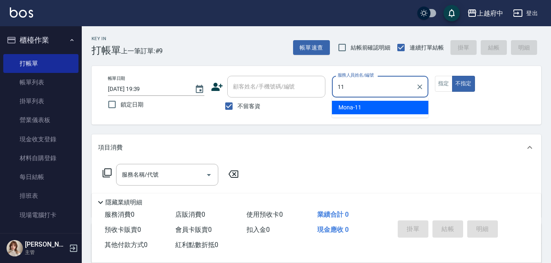
type input "Mona-11"
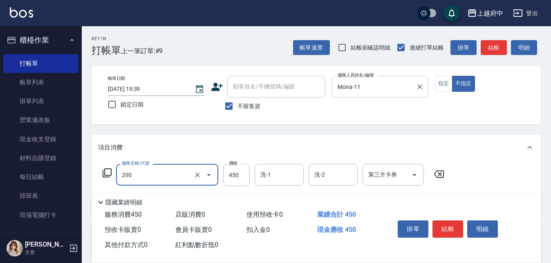
type input "有機洗髮(200)"
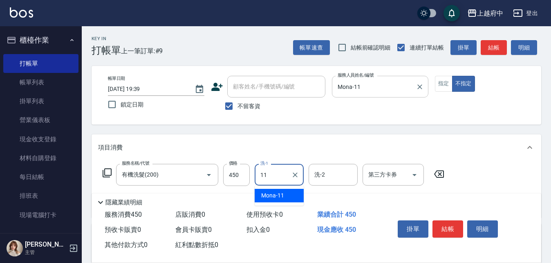
type input "Mona-11"
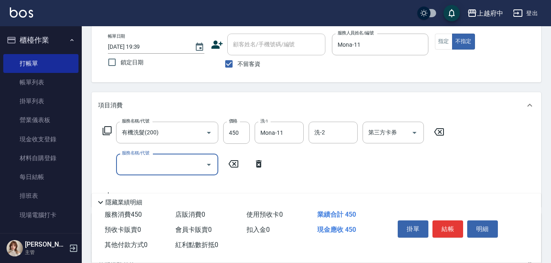
scroll to position [123, 0]
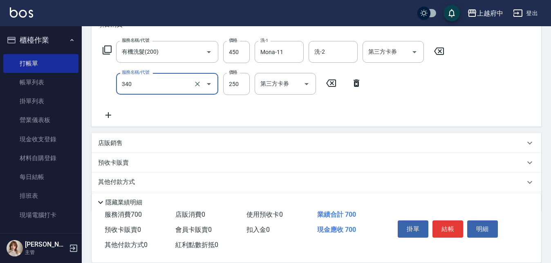
type input "剪髮(340)"
click at [355, 85] on icon at bounding box center [356, 83] width 20 height 10
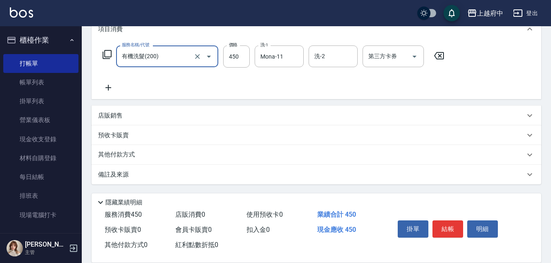
scroll to position [118, 0]
click at [108, 88] on icon at bounding box center [108, 88] width 6 height 6
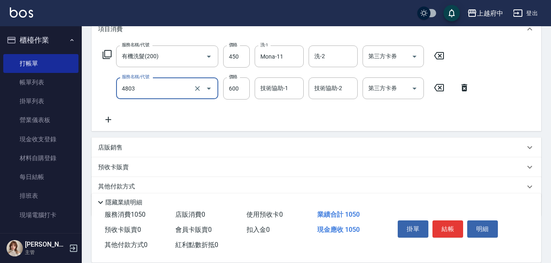
type input "潤澤修護(4803)"
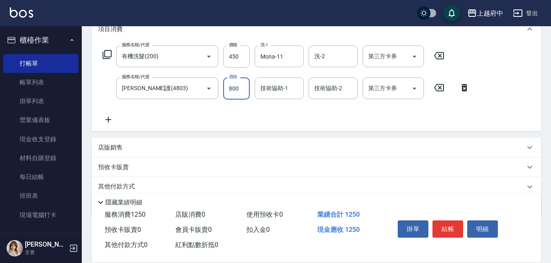
type input "800"
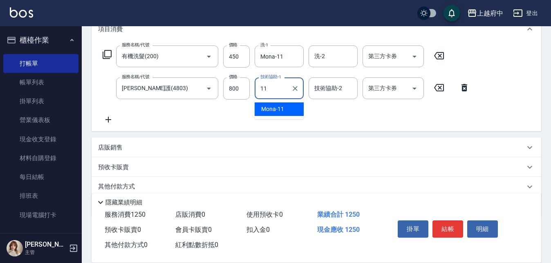
type input "Mona-11"
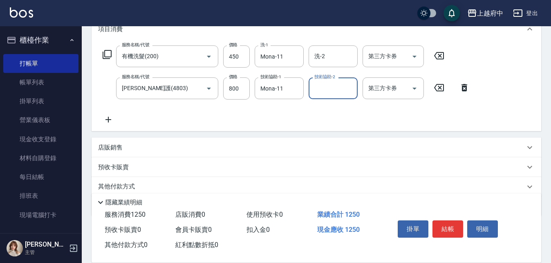
click at [335, 113] on div "服務名稱/代號 有機洗髮(200) 服務名稱/代號 價格 450 價格 洗-1 Mona-11 洗-1 洗-2 洗-2 第三方卡券 第三方卡券 服務名稱/代號…" at bounding box center [286, 84] width 377 height 79
click at [453, 224] on button "結帳" at bounding box center [448, 228] width 31 height 17
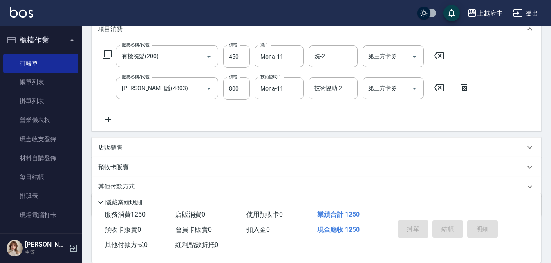
type input "2025/08/11 19:40"
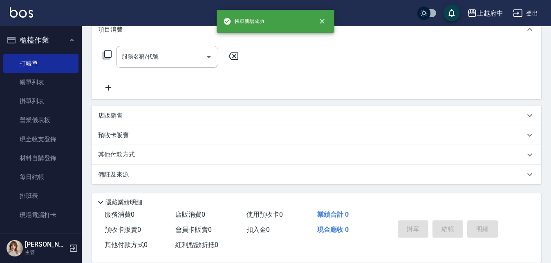
scroll to position [0, 0]
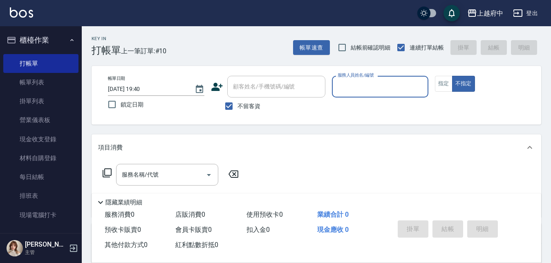
click at [41, 41] on button "櫃檯作業" at bounding box center [40, 39] width 75 height 21
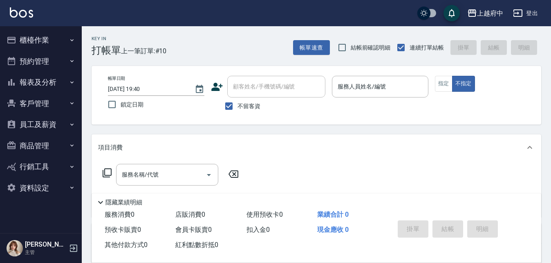
click at [36, 82] on button "報表及分析" at bounding box center [40, 82] width 75 height 21
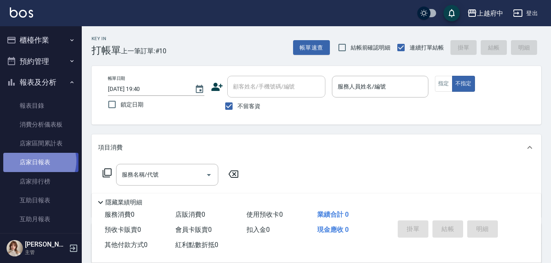
click at [39, 161] on link "店家日報表" at bounding box center [40, 162] width 75 height 19
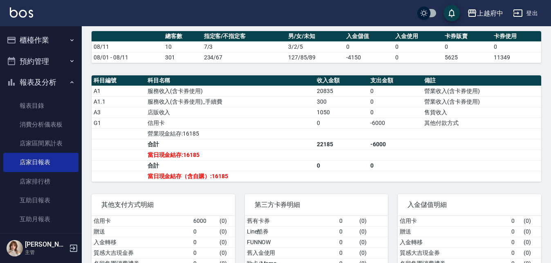
scroll to position [245, 0]
